Goal: Task Accomplishment & Management: Use online tool/utility

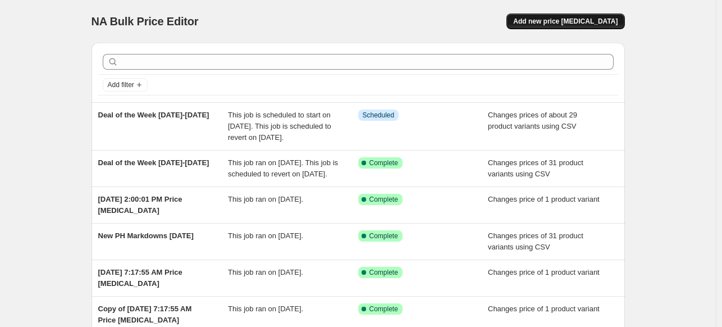
click at [579, 27] on button "Add new price [MEDICAL_DATA]" at bounding box center [565, 21] width 118 height 16
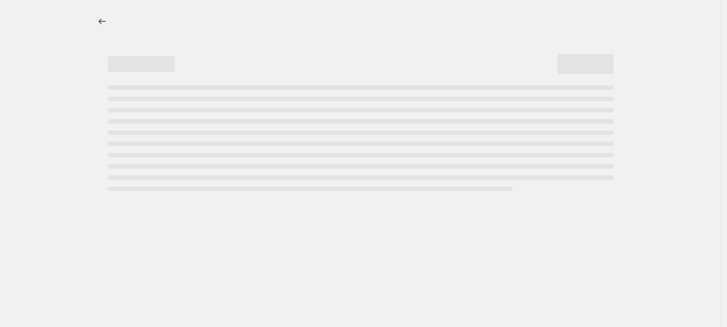
select select "percentage"
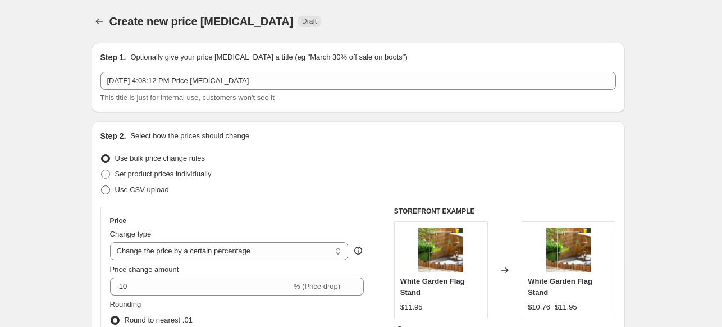
click at [110, 188] on span at bounding box center [105, 189] width 9 height 9
click at [102, 186] on input "Use CSV upload" at bounding box center [101, 185] width 1 height 1
radio input "true"
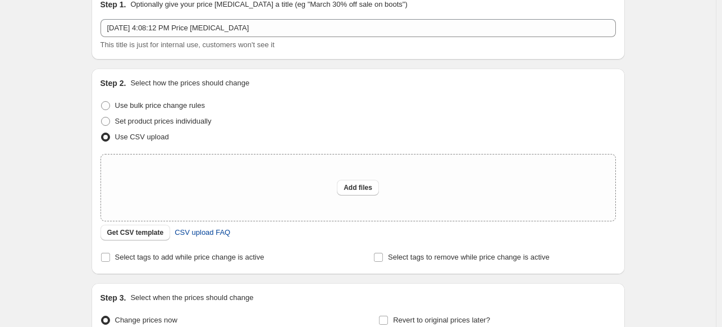
scroll to position [112, 0]
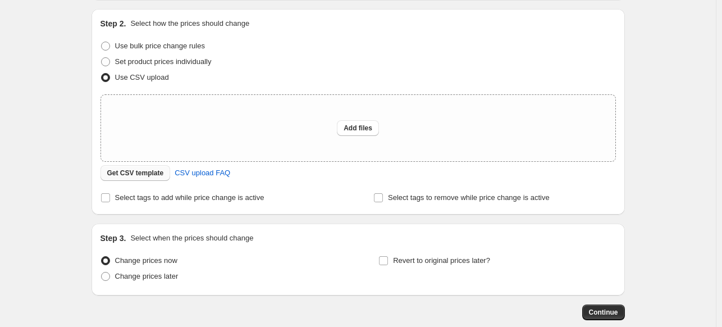
click at [143, 177] on span "Get CSV template" at bounding box center [135, 172] width 57 height 9
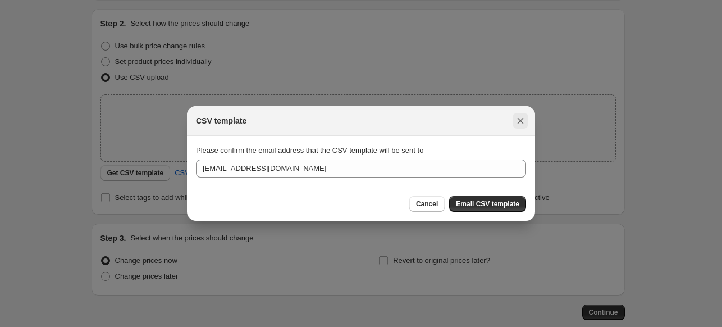
click at [522, 120] on icon "Close" at bounding box center [520, 120] width 11 height 11
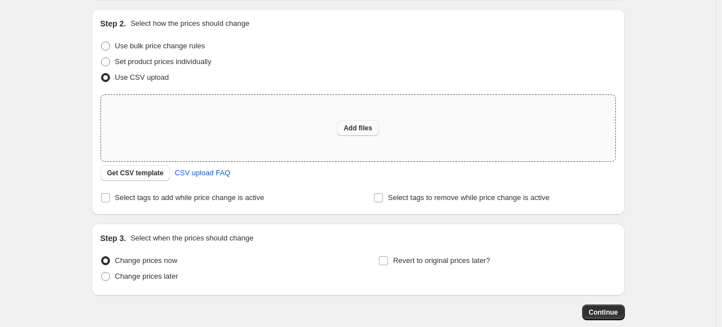
click at [346, 124] on button "Add files" at bounding box center [358, 128] width 42 height 16
type input "C:\fakepath\New PH Markdowns [DATE].csv"
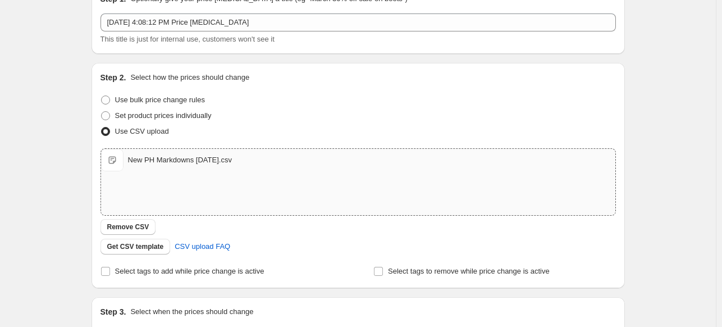
scroll to position [0, 0]
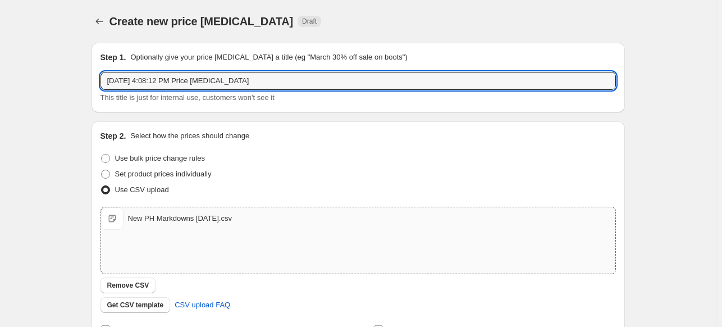
drag, startPoint x: 236, startPoint y: 79, endPoint x: 56, endPoint y: 79, distance: 179.6
click at [56, 79] on div "Create new price [MEDICAL_DATA]. This page is ready Create new price [MEDICAL_D…" at bounding box center [357, 260] width 715 height 520
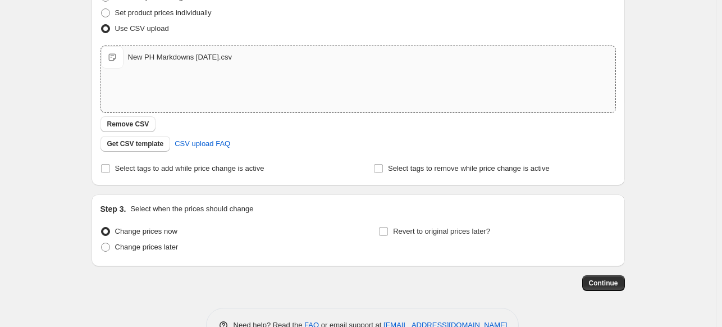
scroll to position [168, 0]
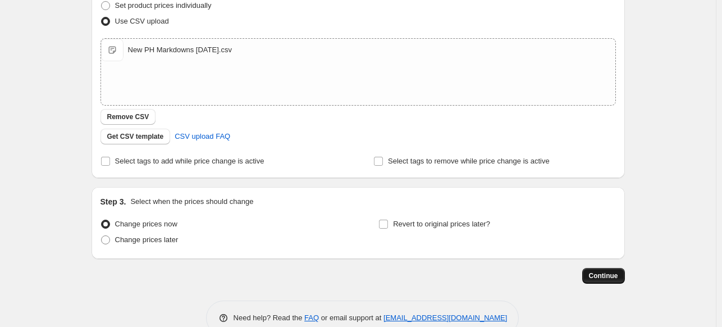
type input "PH Markdowns [DATE]"
click at [609, 274] on span "Continue" at bounding box center [603, 275] width 29 height 9
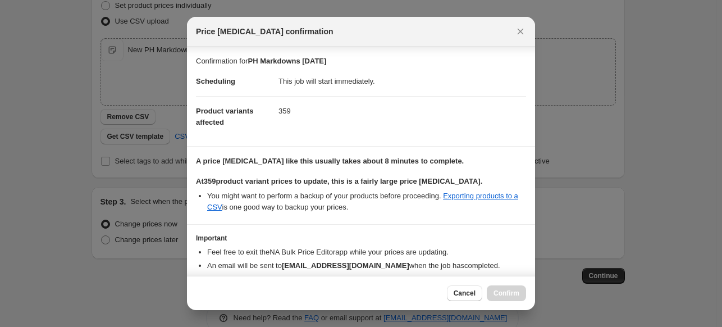
scroll to position [53, 0]
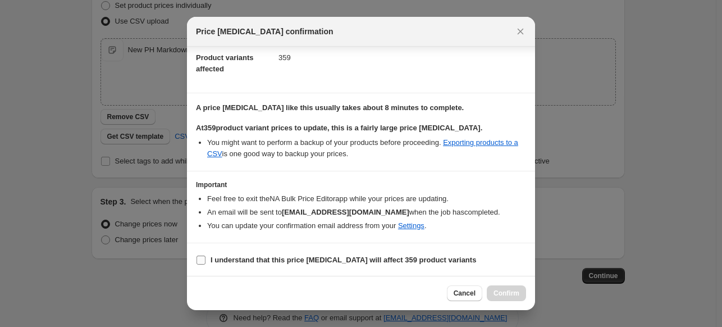
click at [204, 256] on input "I understand that this price [MEDICAL_DATA] will affect 359 product variants" at bounding box center [200, 259] width 9 height 9
checkbox input "true"
click at [496, 293] on span "Confirm" at bounding box center [506, 292] width 26 height 9
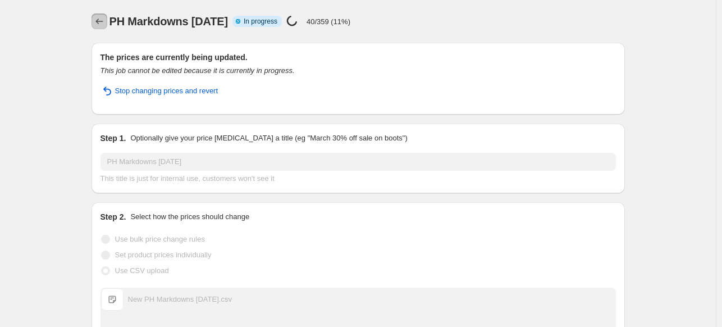
click at [98, 17] on icon "Price change jobs" at bounding box center [99, 21] width 11 height 11
